Goal: Task Accomplishment & Management: Manage account settings

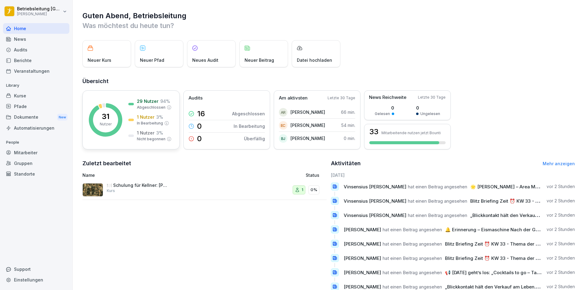
click at [131, 99] on div "29 Nutzer 94 % Abgeschlossen" at bounding box center [149, 104] width 43 height 12
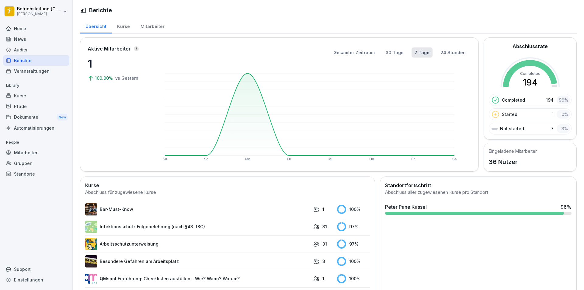
click at [158, 26] on div "Mitarbeiter" at bounding box center [152, 26] width 35 height 16
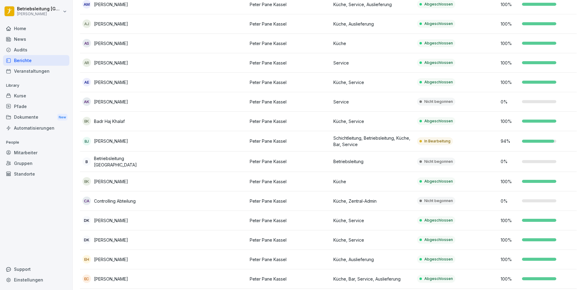
scroll to position [91, 0]
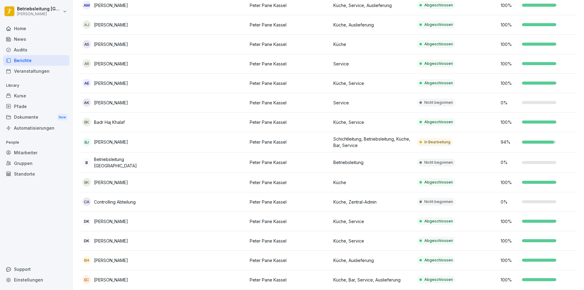
click at [201, 63] on td at bounding box center [206, 63] width 84 height 19
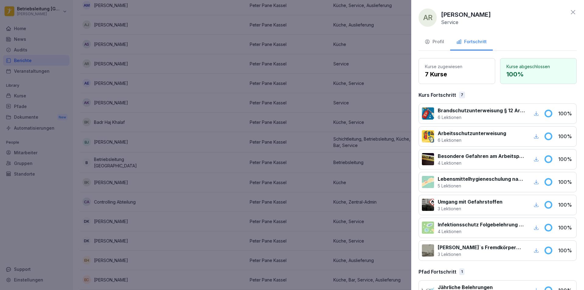
click at [534, 227] on icon "button" at bounding box center [536, 227] width 5 height 5
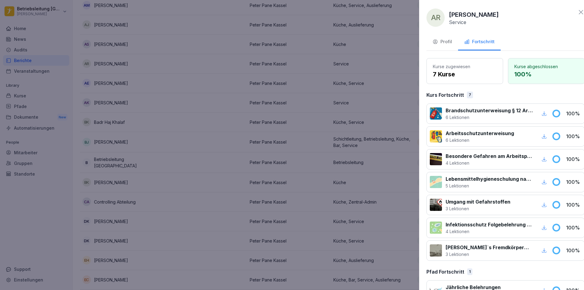
click at [332, 68] on div at bounding box center [292, 145] width 584 height 290
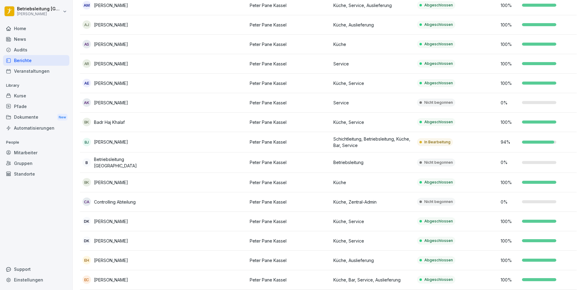
click at [181, 100] on td at bounding box center [206, 102] width 84 height 19
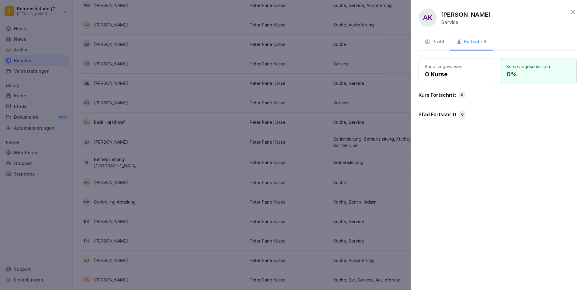
click at [460, 77] on p "0 Kurse" at bounding box center [457, 74] width 64 height 9
click at [534, 68] on p "Kurse abgeschlossen" at bounding box center [539, 66] width 64 height 6
drag, startPoint x: 439, startPoint y: 41, endPoint x: 459, endPoint y: 40, distance: 20.4
click at [440, 40] on div "Profil" at bounding box center [434, 41] width 19 height 7
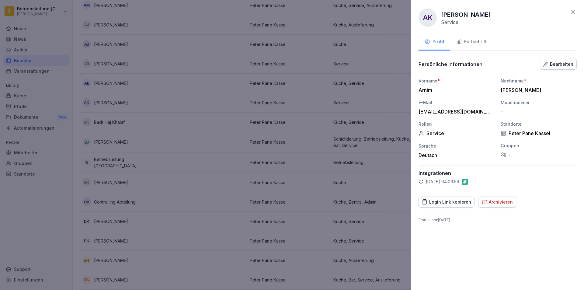
click at [556, 66] on div "Bearbeiten" at bounding box center [559, 64] width 30 height 7
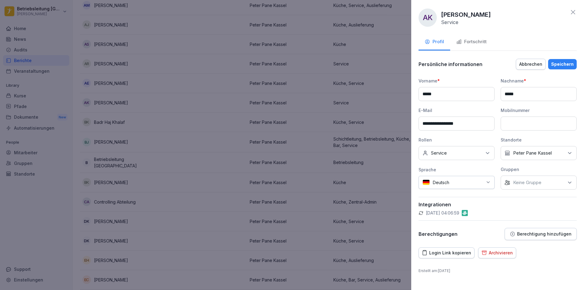
click at [562, 63] on div "Speichern" at bounding box center [562, 64] width 23 height 7
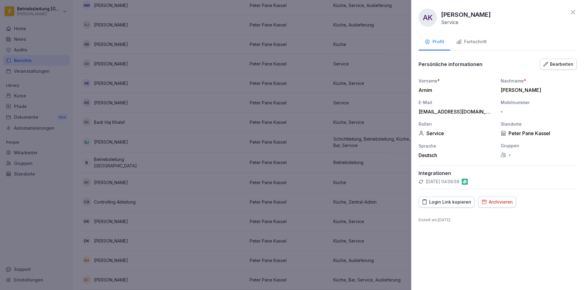
click at [479, 44] on div "Fortschritt" at bounding box center [472, 41] width 30 height 7
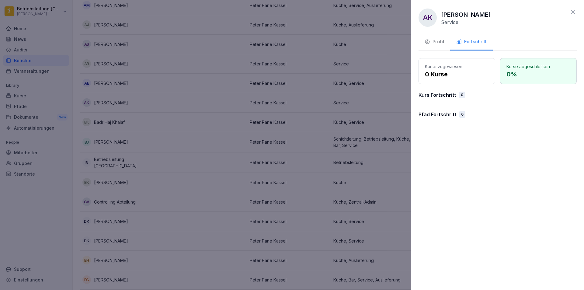
click at [438, 43] on div "Profil" at bounding box center [434, 41] width 19 height 7
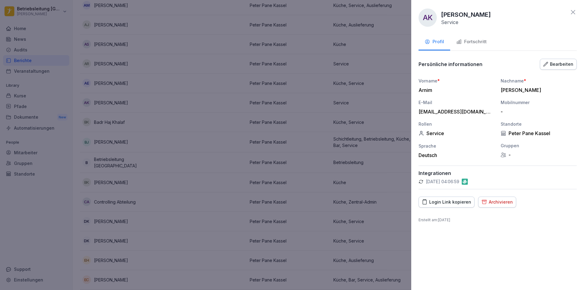
click at [381, 45] on div at bounding box center [292, 145] width 584 height 290
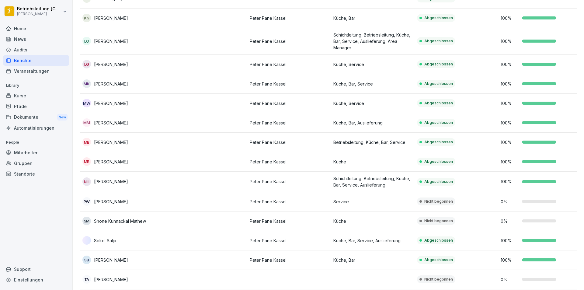
scroll to position [503, 0]
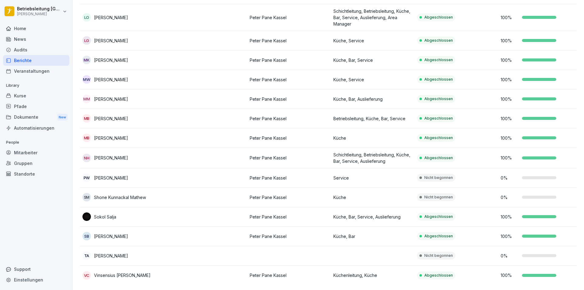
click at [190, 188] on td at bounding box center [206, 197] width 84 height 19
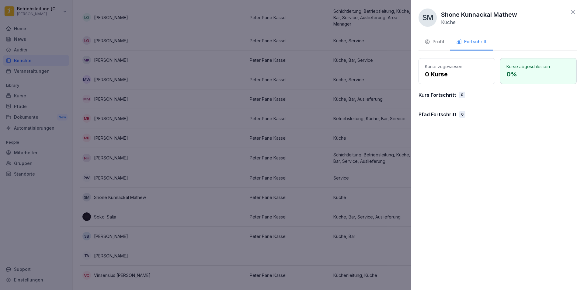
click at [176, 165] on div at bounding box center [292, 145] width 584 height 290
